Goal: Use online tool/utility: Utilize a website feature to perform a specific function

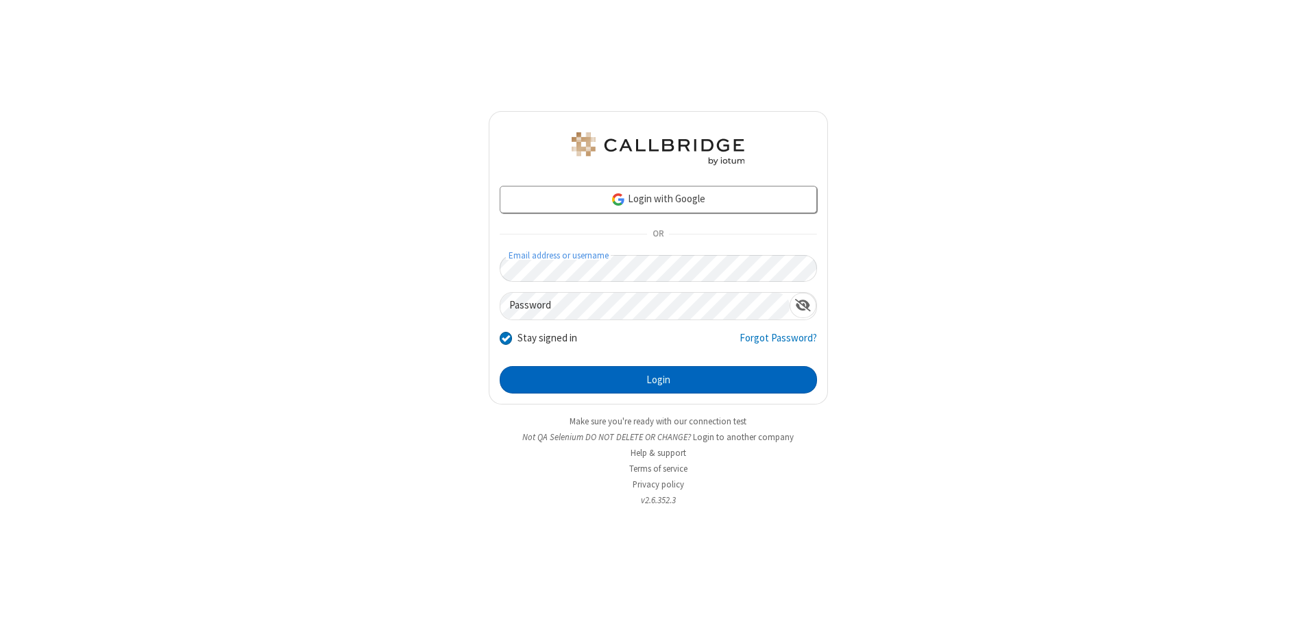
click at [658, 380] on button "Login" at bounding box center [658, 379] width 317 height 27
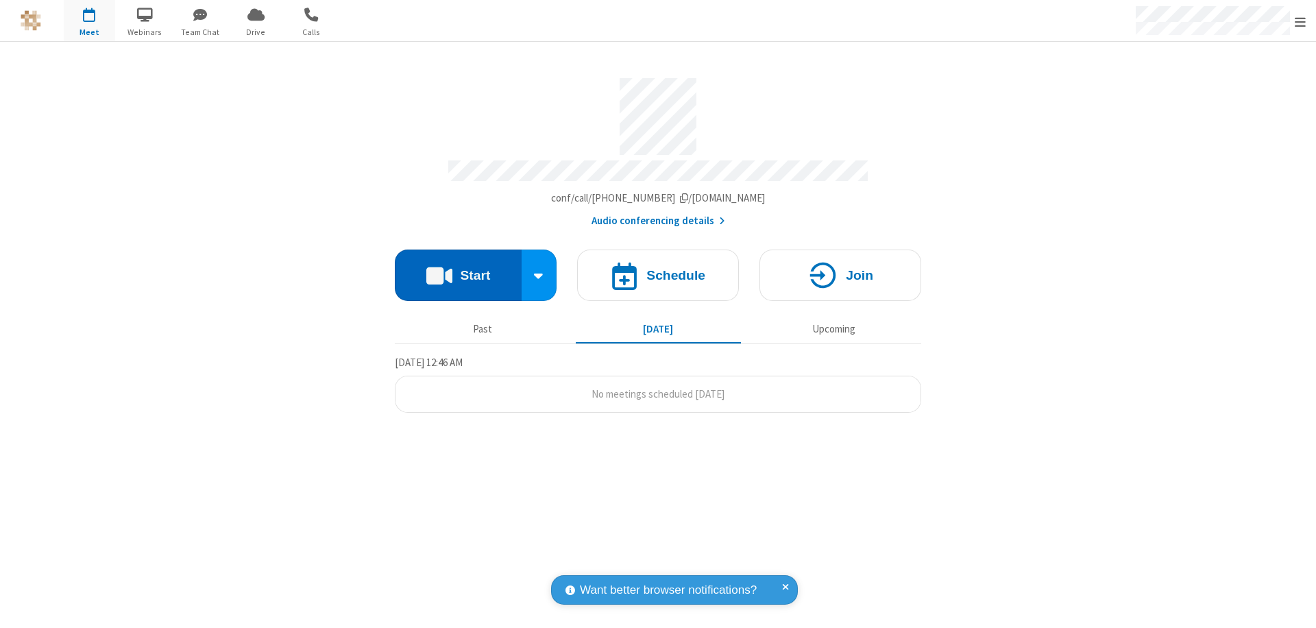
click at [458, 269] on button "Start" at bounding box center [458, 274] width 127 height 51
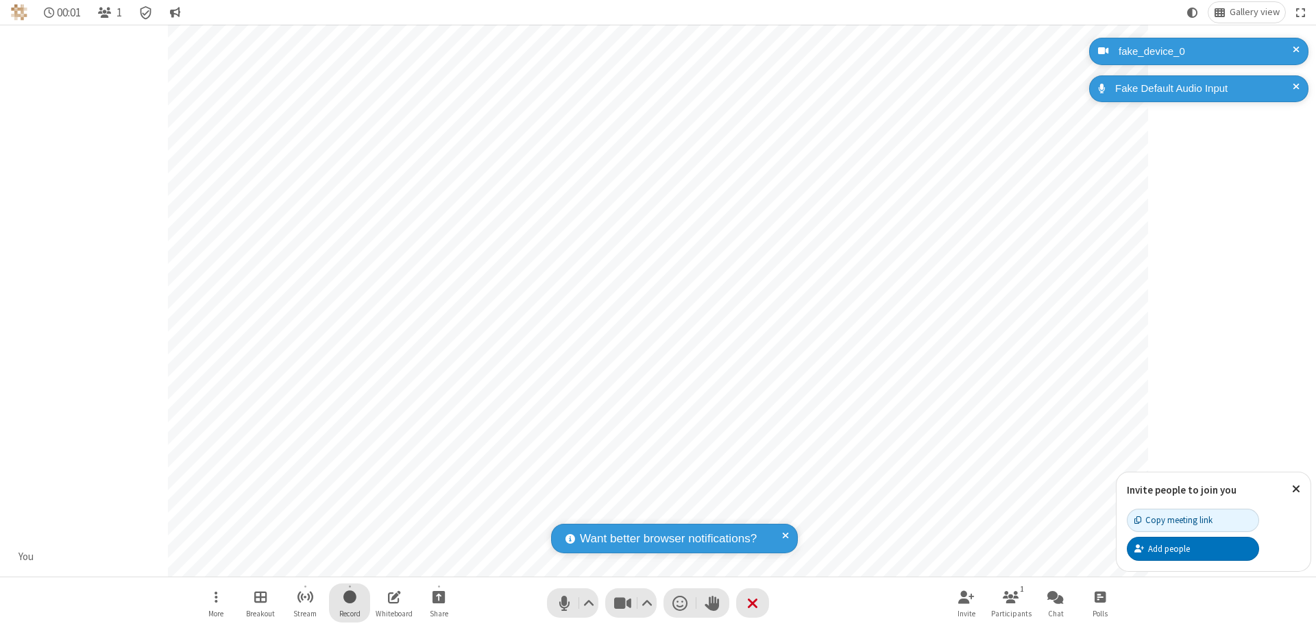
click at [349, 602] on span "Start recording" at bounding box center [349, 596] width 13 height 17
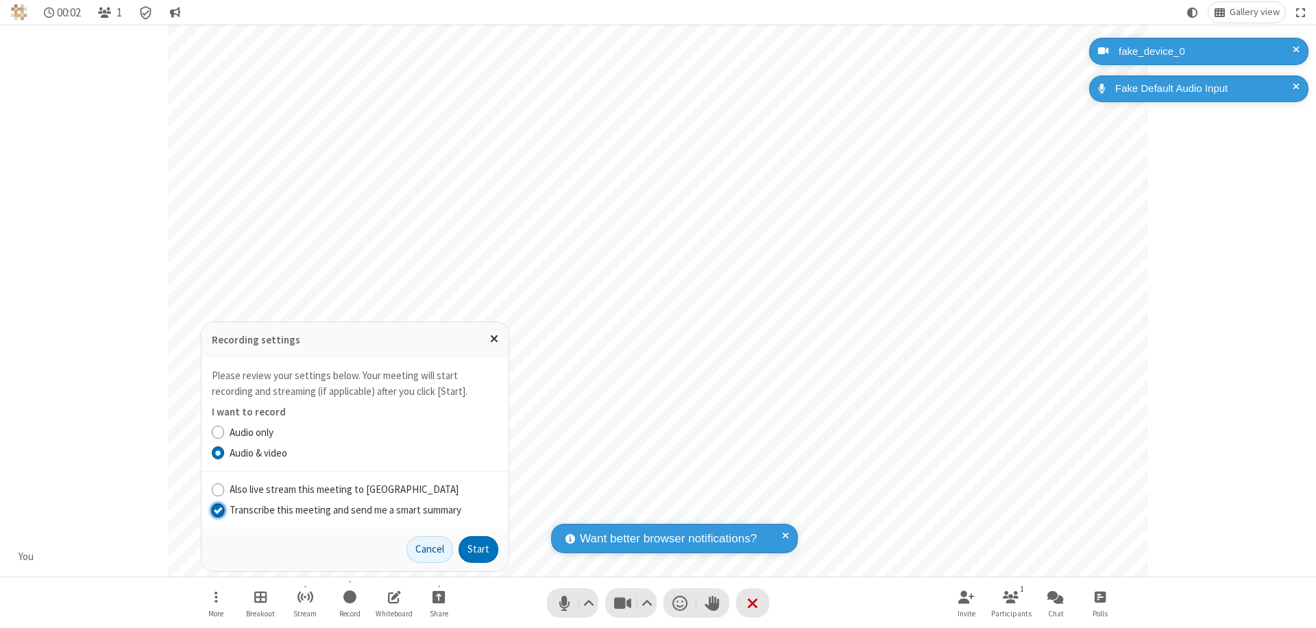
click at [217, 509] on input "Transcribe this meeting and send me a smart summary" at bounding box center [218, 509] width 13 height 14
click at [478, 549] on button "Start" at bounding box center [478, 549] width 40 height 27
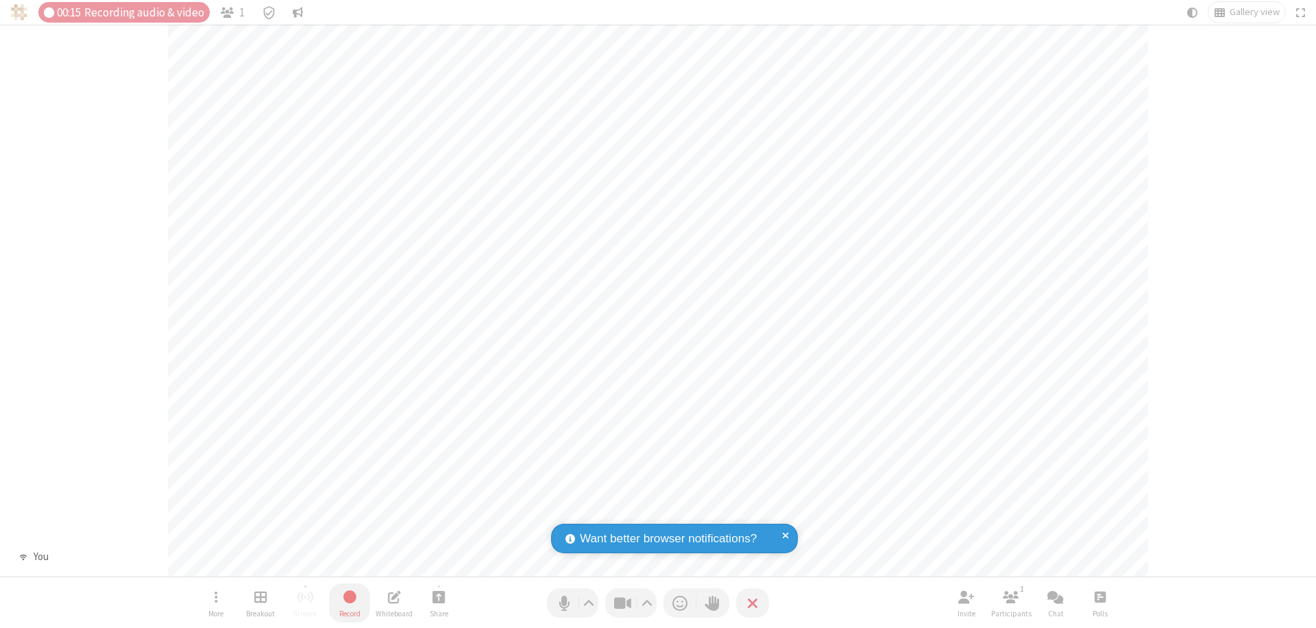
click at [349, 602] on span "Stop recording" at bounding box center [349, 596] width 16 height 17
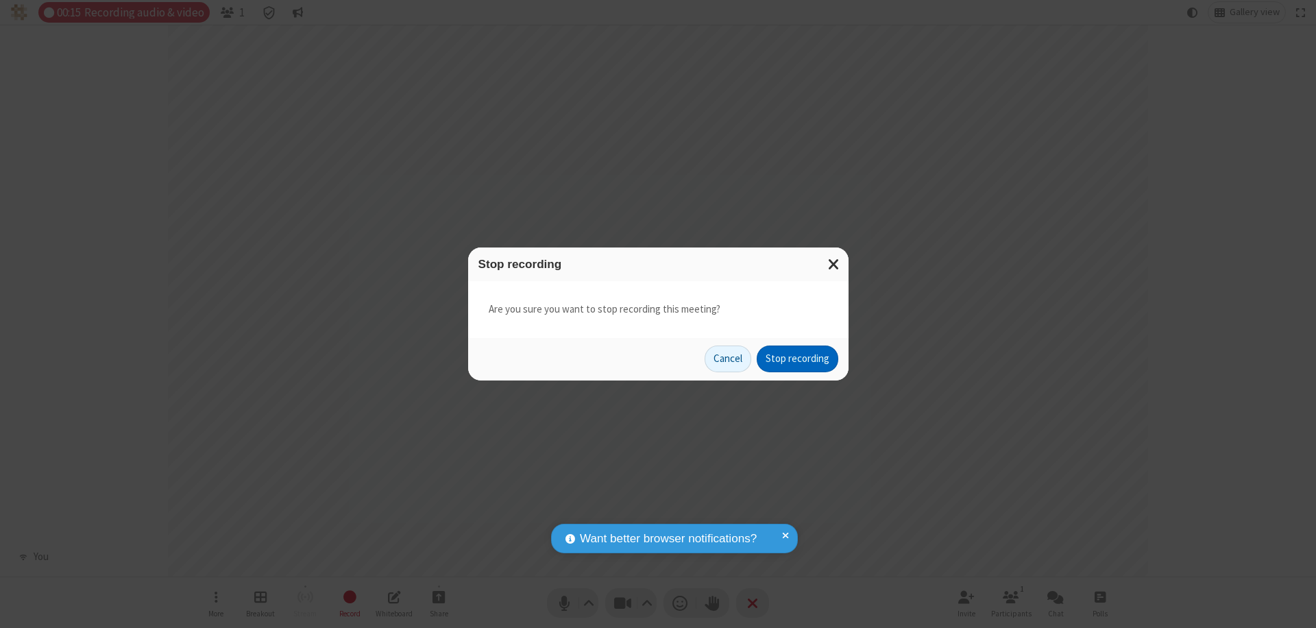
click at [797, 358] on button "Stop recording" at bounding box center [797, 358] width 82 height 27
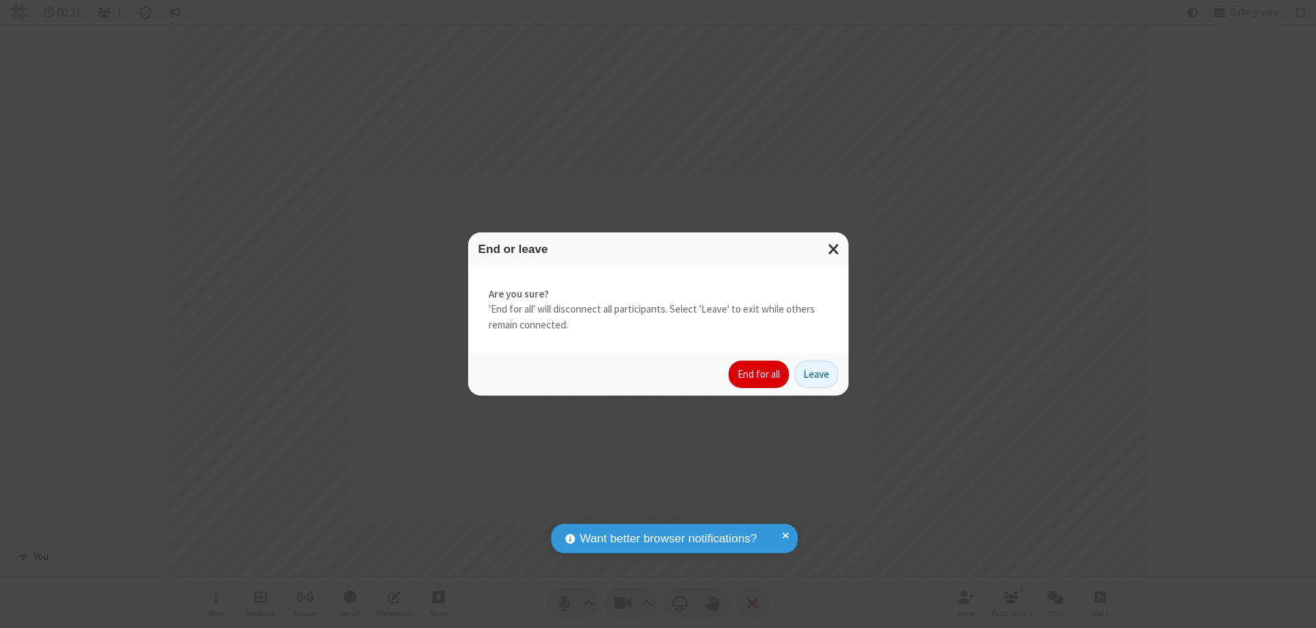
click at [759, 374] on button "End for all" at bounding box center [758, 373] width 60 height 27
